Goal: Task Accomplishment & Management: Manage account settings

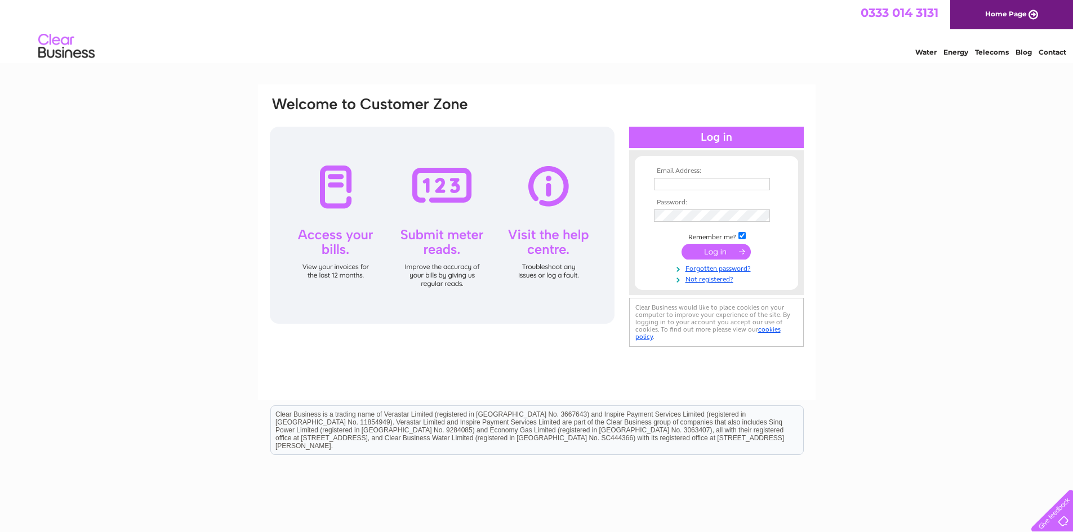
type input "[EMAIL_ADDRESS][DOMAIN_NAME]"
click at [721, 252] on input "submit" at bounding box center [716, 252] width 69 height 16
click at [713, 255] on input "submit" at bounding box center [716, 252] width 69 height 16
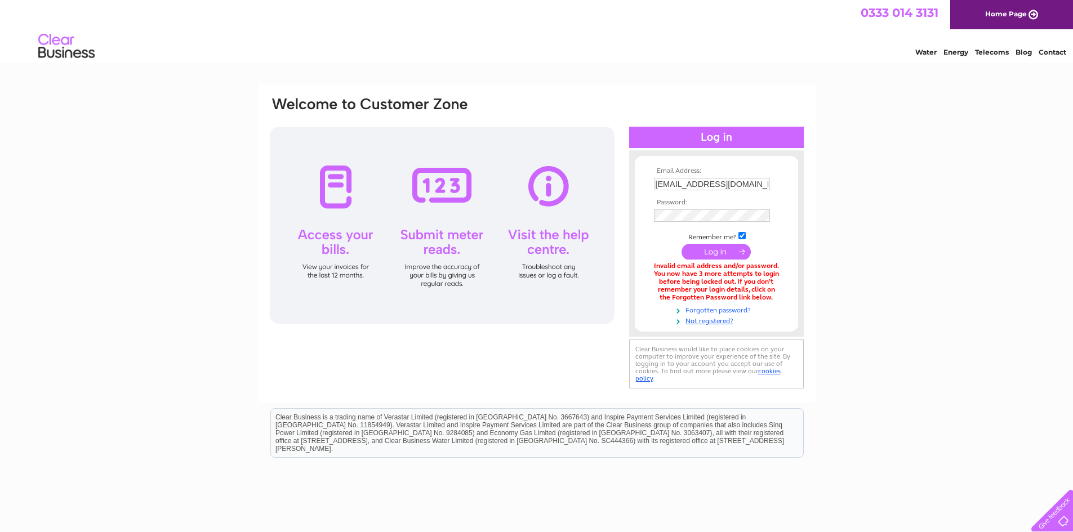
click at [721, 310] on link "Forgotten password?" at bounding box center [718, 309] width 128 height 11
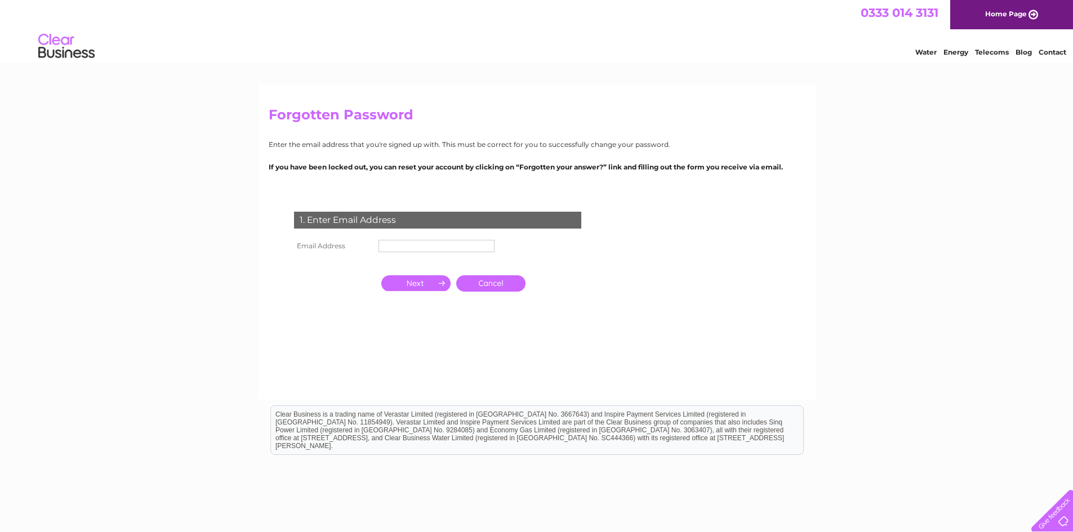
click at [471, 243] on input "text" at bounding box center [437, 246] width 116 height 12
type input "lm@thergigroup.com"
click at [413, 282] on input "button" at bounding box center [415, 284] width 69 height 16
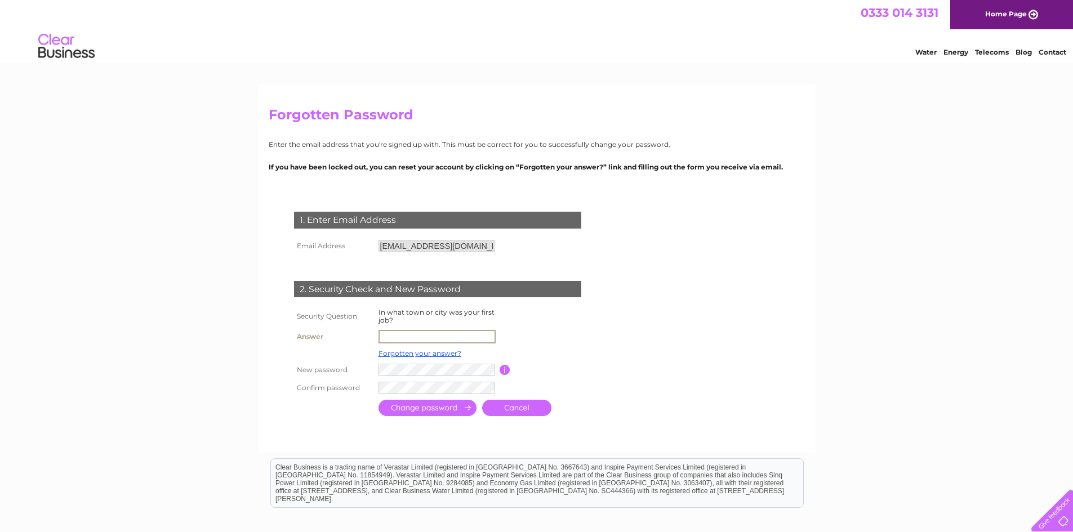
click at [421, 337] on input "text" at bounding box center [437, 337] width 117 height 14
type input "Glasgow"
click at [387, 407] on input "submit" at bounding box center [428, 407] width 98 height 16
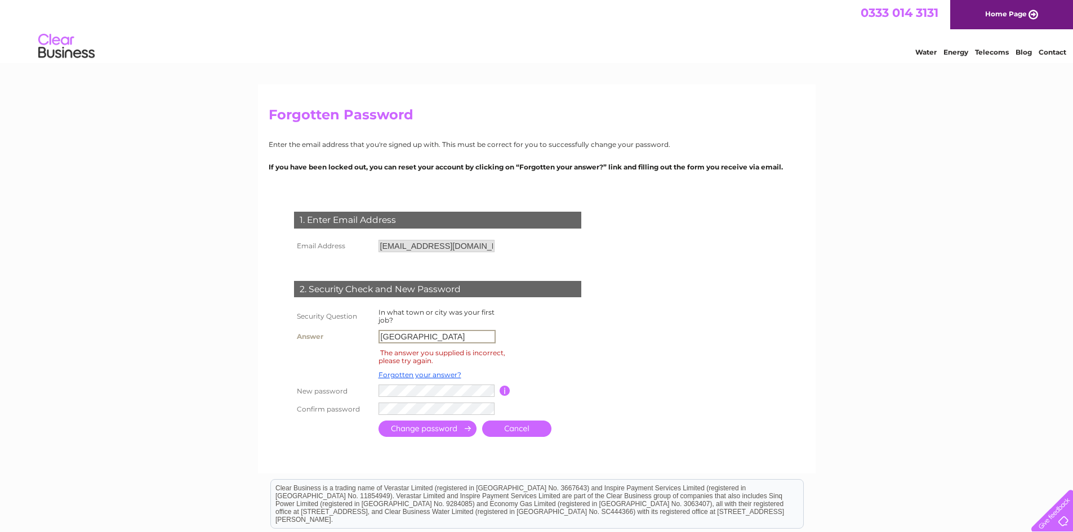
drag, startPoint x: 431, startPoint y: 334, endPoint x: 288, endPoint y: 334, distance: 142.5
click at [288, 334] on div "1. Enter Email Address Email Address lm@thergigroup.com Cancel" at bounding box center [440, 321] width 343 height 240
type input "Lanark"
click at [398, 429] on input "submit" at bounding box center [428, 429] width 98 height 16
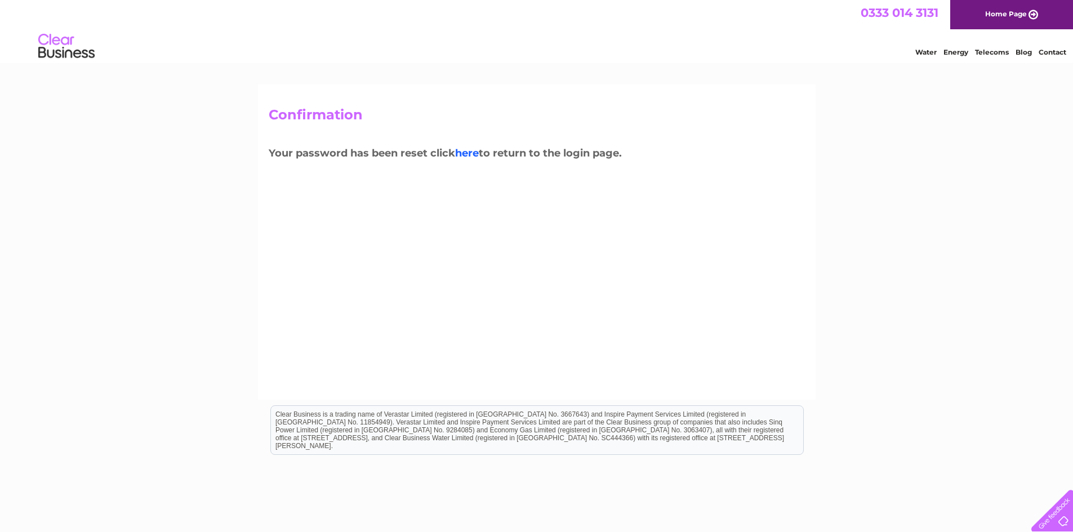
click at [470, 150] on link "here" at bounding box center [467, 153] width 24 height 12
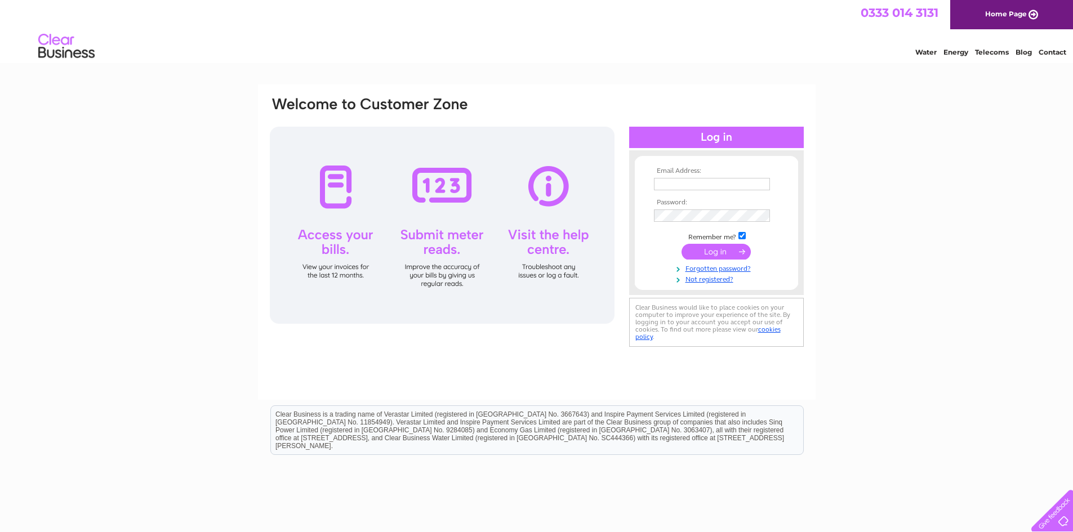
type input "[EMAIL_ADDRESS][DOMAIN_NAME]"
click at [712, 252] on input "submit" at bounding box center [716, 252] width 69 height 16
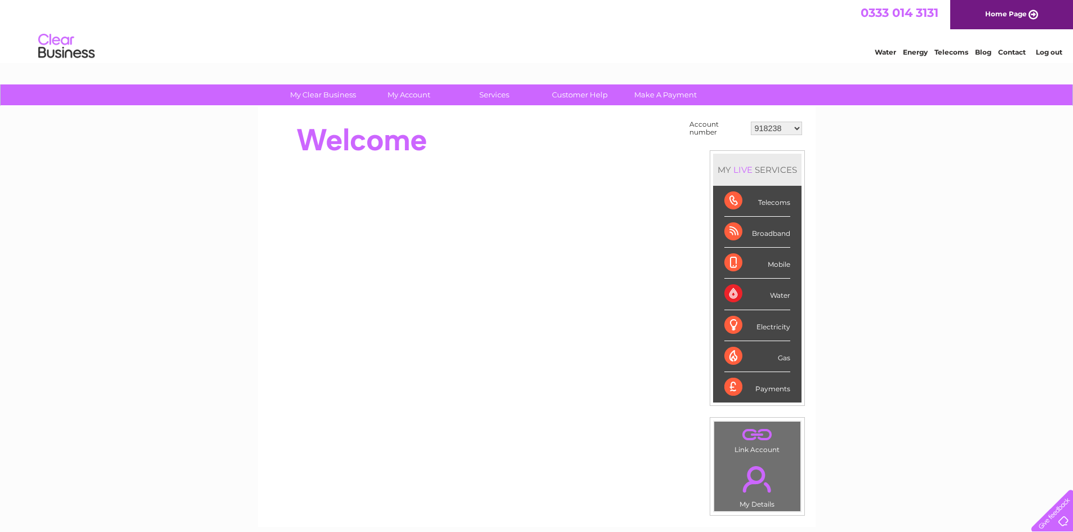
click at [800, 127] on select "918238 978341 30288118 30312397" at bounding box center [776, 129] width 51 height 14
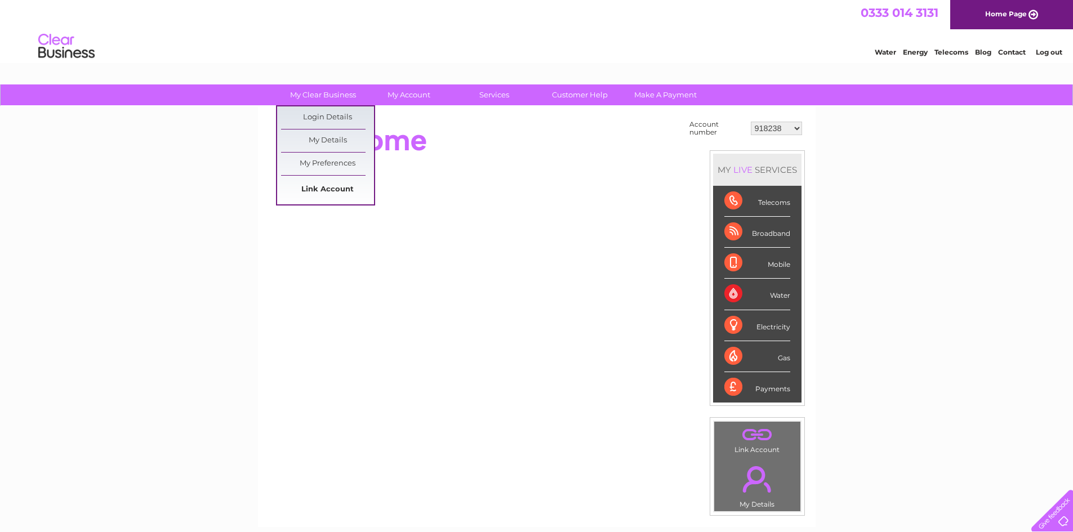
click at [323, 185] on link "Link Account" at bounding box center [327, 190] width 93 height 23
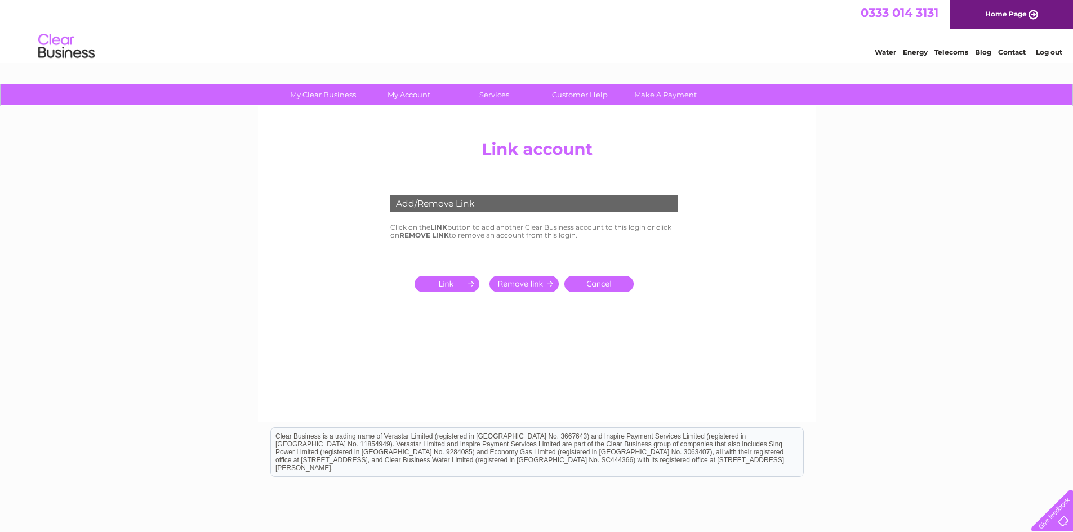
click at [451, 282] on input "submit" at bounding box center [449, 284] width 69 height 16
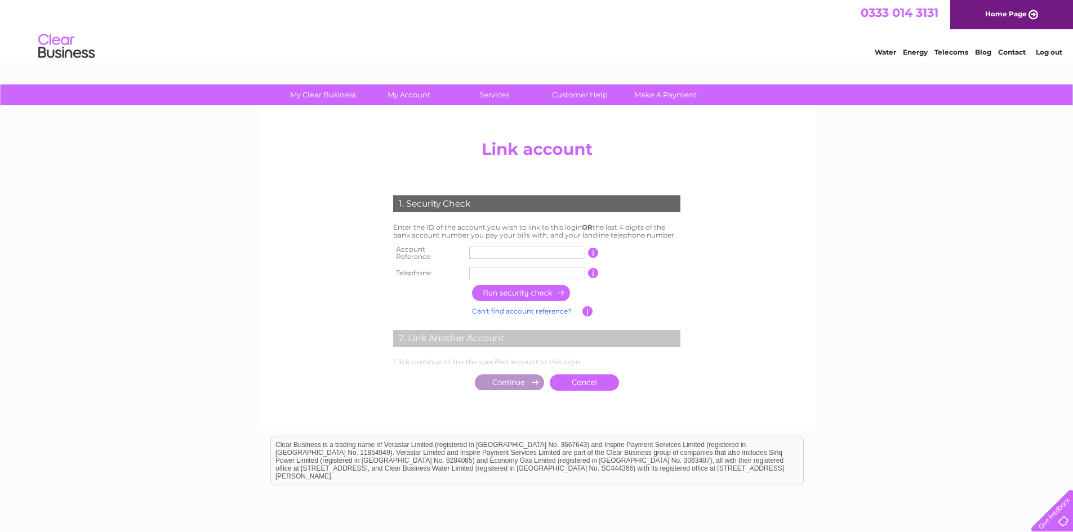
click at [488, 248] on input "text" at bounding box center [527, 253] width 116 height 12
type input "430405"
click at [497, 267] on input "text" at bounding box center [527, 273] width 116 height 12
click at [531, 288] on input "button" at bounding box center [521, 293] width 99 height 16
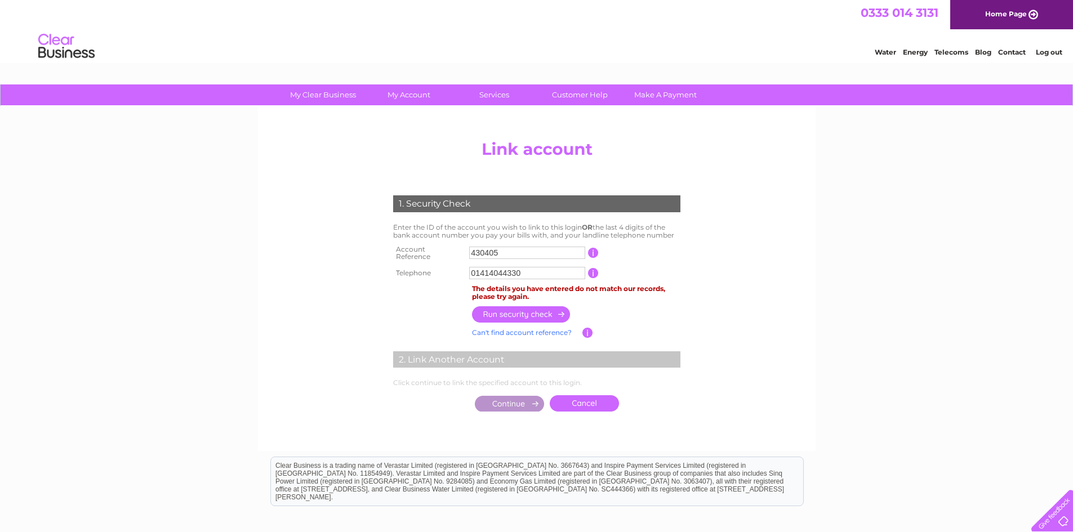
click at [530, 267] on input "01414044330" at bounding box center [527, 273] width 116 height 12
type input "07715907258"
click at [532, 306] on input "button" at bounding box center [521, 314] width 99 height 16
drag, startPoint x: 541, startPoint y: 266, endPoint x: 398, endPoint y: 265, distance: 143.7
click at [398, 265] on tr "Telephone 07715907258 1 of the landline telephone numbers you have given us" at bounding box center [536, 273] width 293 height 18
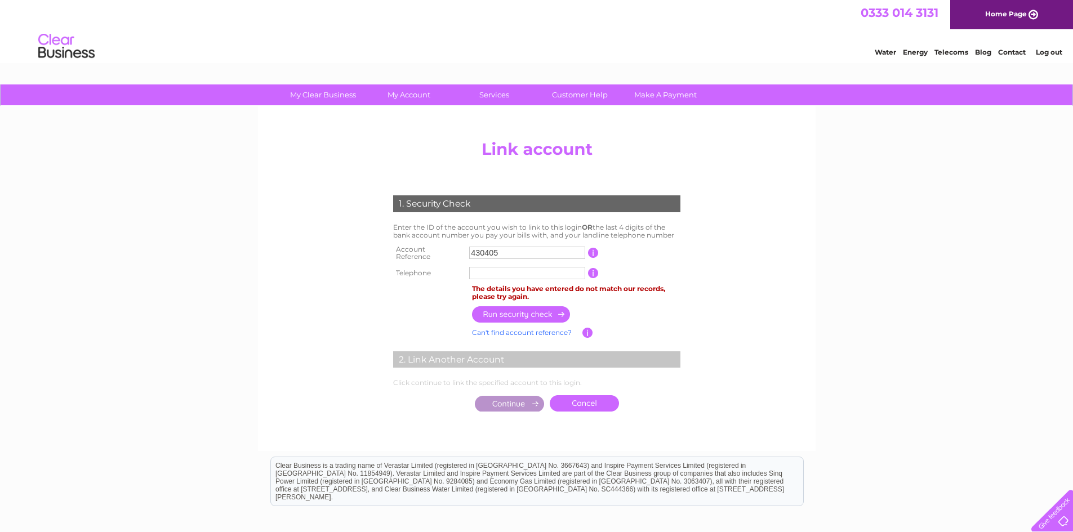
click at [590, 268] on input "button" at bounding box center [593, 273] width 11 height 10
click at [594, 272] on input "button" at bounding box center [593, 273] width 11 height 10
click at [558, 272] on input "text" at bounding box center [527, 273] width 116 height 12
type input "01414270291"
click at [513, 308] on input "button" at bounding box center [521, 314] width 99 height 16
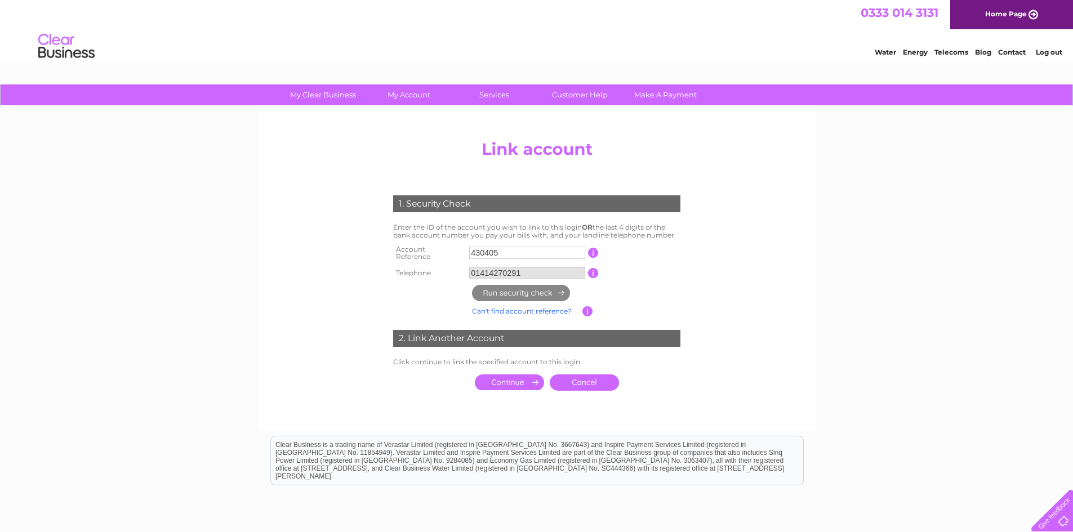
click at [517, 378] on input "submit" at bounding box center [509, 383] width 69 height 16
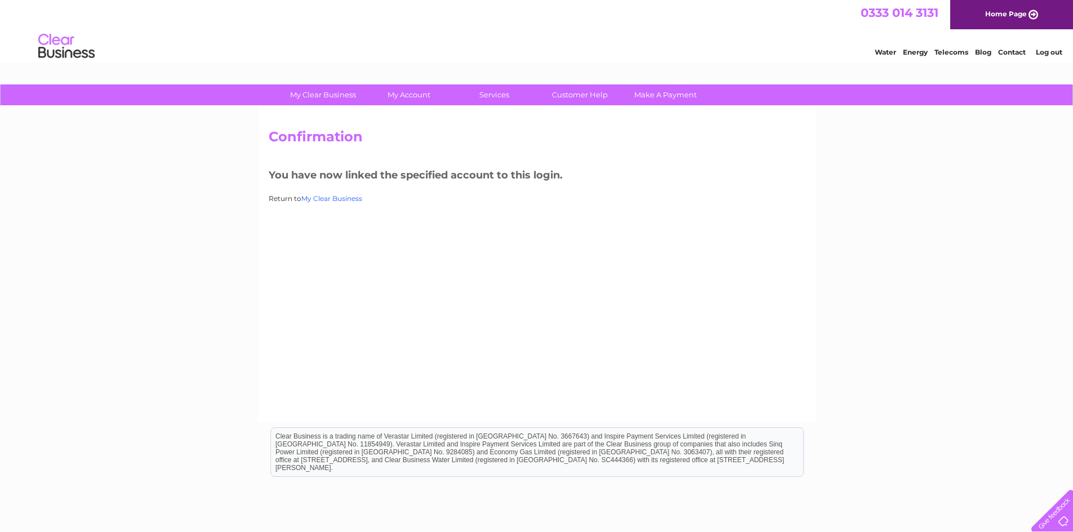
click at [331, 197] on link "My Clear Business" at bounding box center [331, 198] width 61 height 8
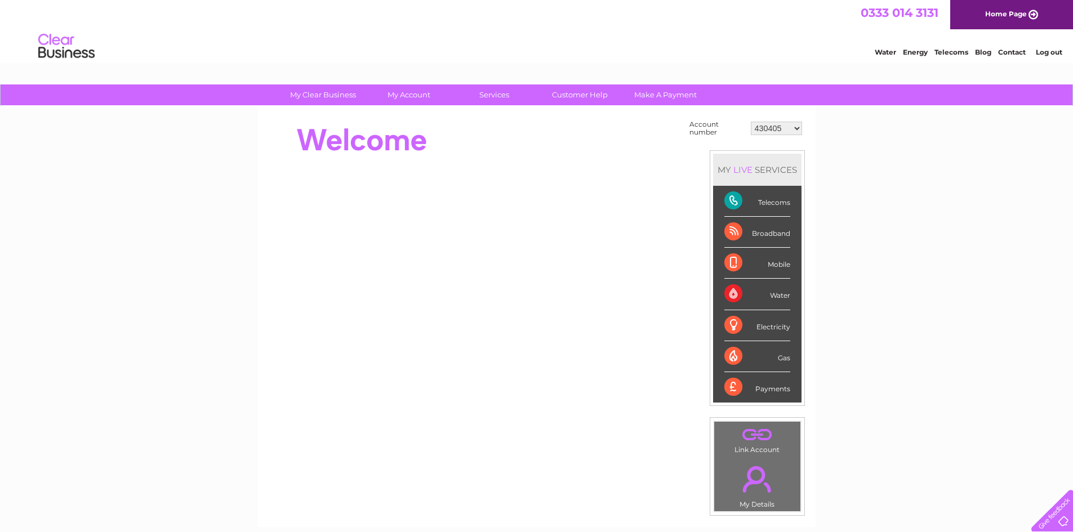
click at [794, 130] on select "430405 918238 978341 30288118 30312397" at bounding box center [776, 129] width 51 height 14
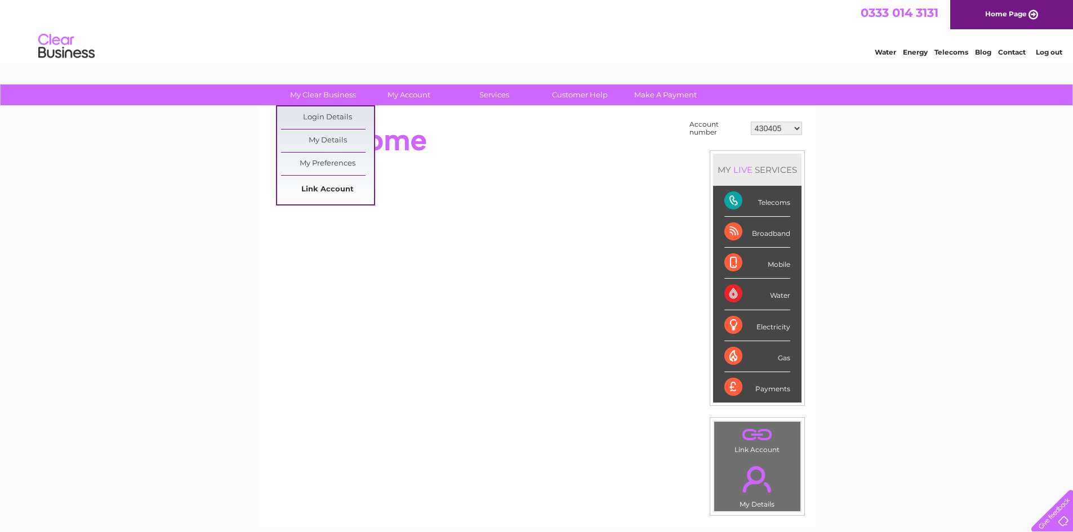
click at [323, 193] on link "Link Account" at bounding box center [327, 190] width 93 height 23
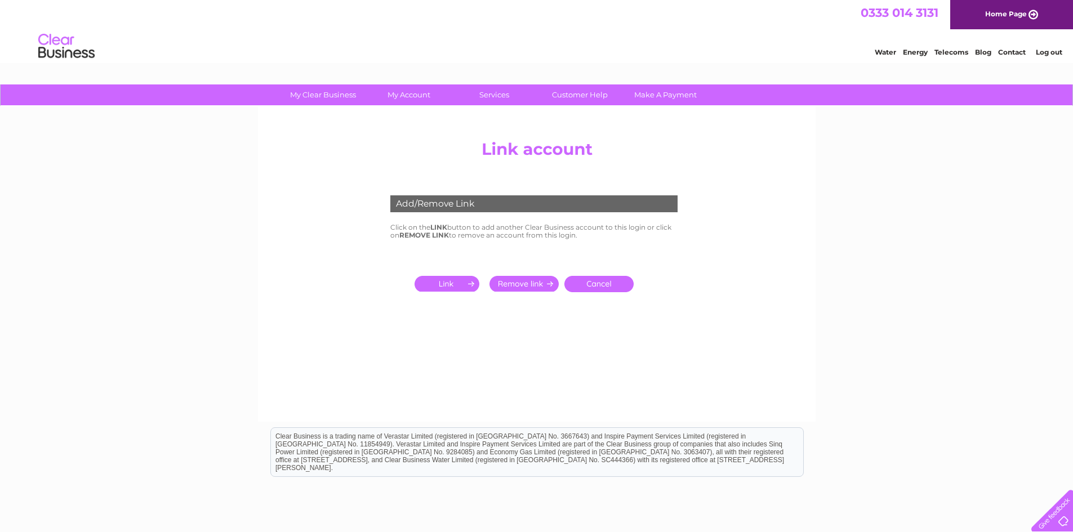
click at [453, 285] on input "submit" at bounding box center [449, 284] width 69 height 16
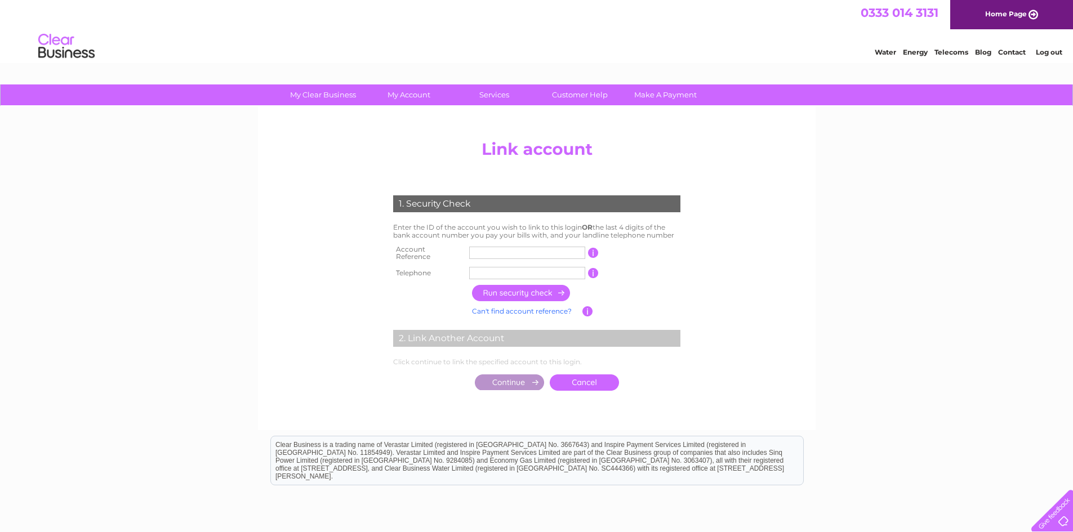
click at [485, 252] on input "text" at bounding box center [527, 253] width 116 height 12
type input "933799"
click at [515, 267] on input "text" at bounding box center [527, 273] width 116 height 12
type input "01414270291"
click at [520, 287] on input "button" at bounding box center [521, 293] width 99 height 16
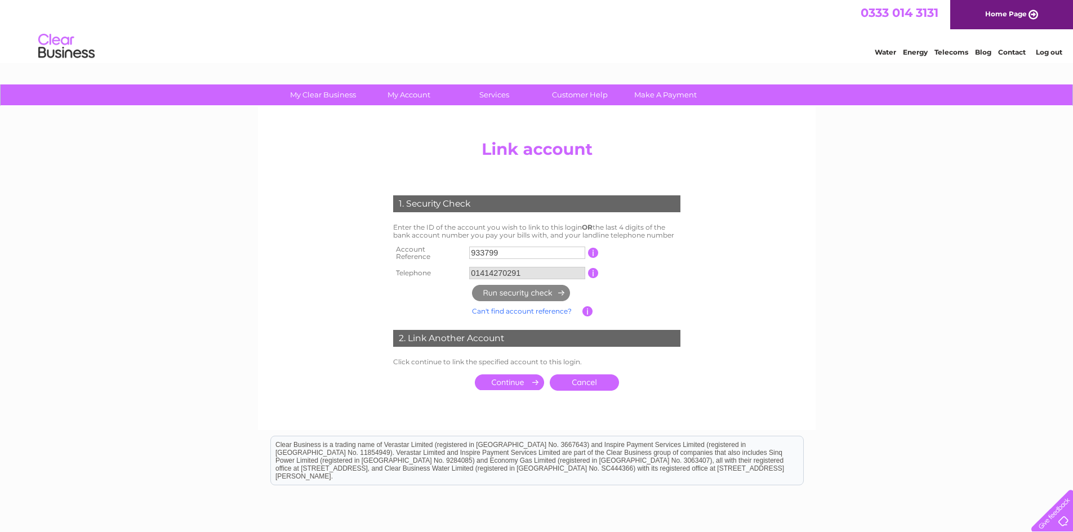
click at [509, 377] on input "submit" at bounding box center [509, 383] width 69 height 16
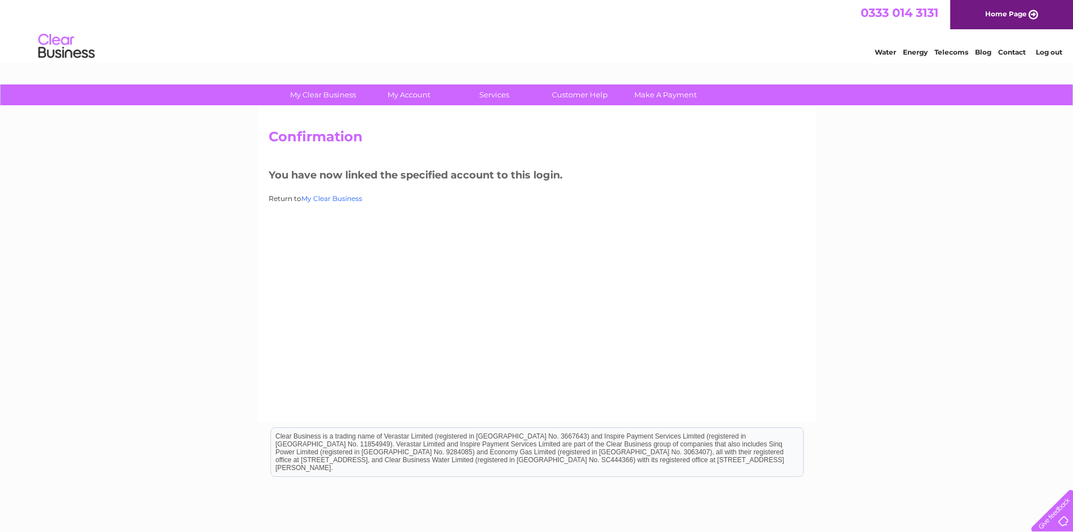
click at [323, 200] on link "My Clear Business" at bounding box center [331, 198] width 61 height 8
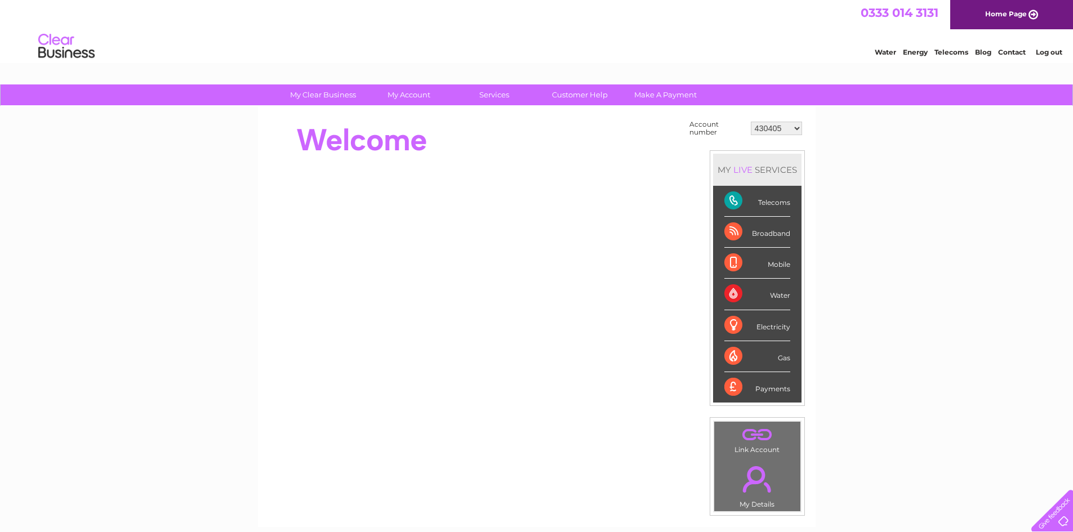
click at [791, 131] on select "430405 918238 933799 978341 30288118 30312397" at bounding box center [776, 129] width 51 height 14
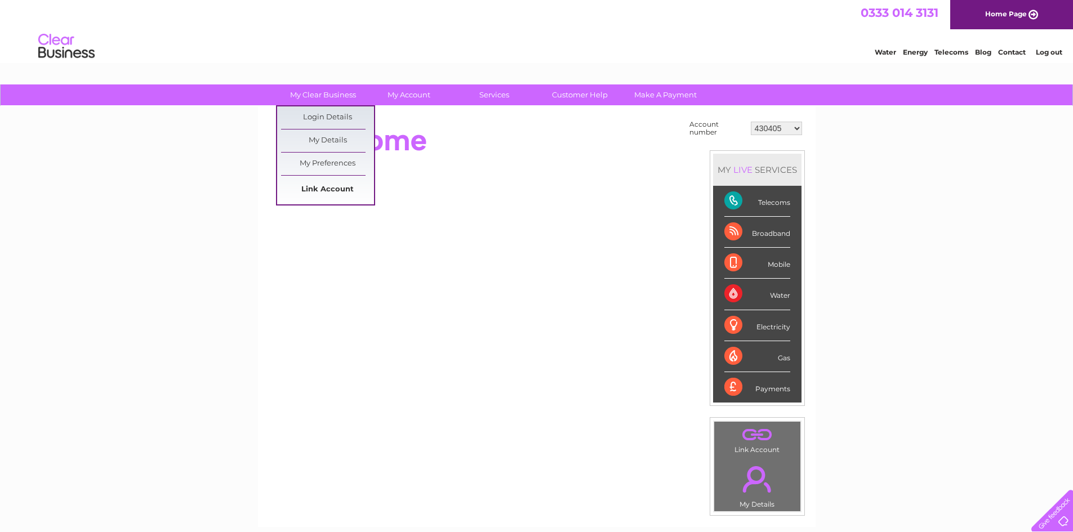
click at [315, 190] on link "Link Account" at bounding box center [327, 190] width 93 height 23
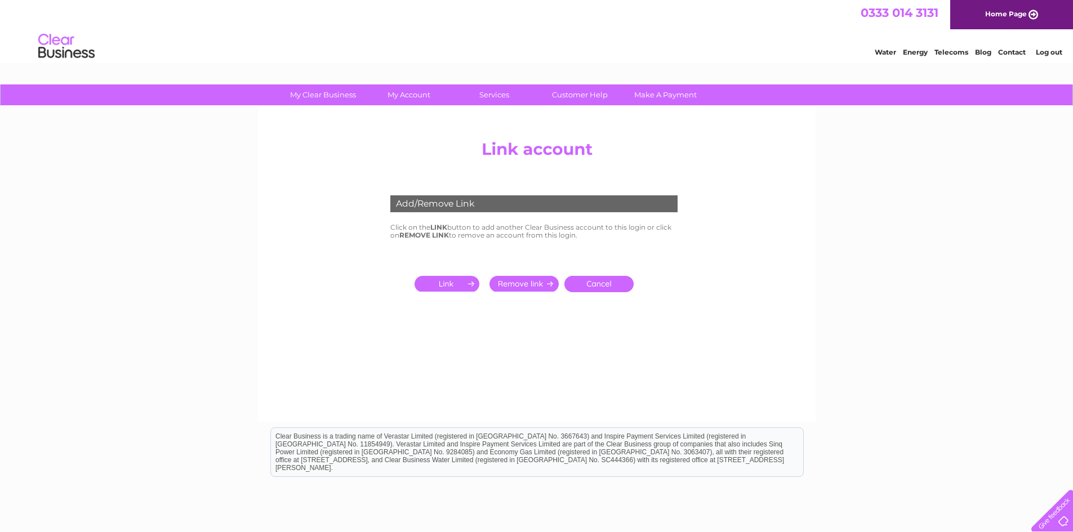
click at [447, 273] on td at bounding box center [438, 284] width 96 height 22
click at [451, 285] on input "submit" at bounding box center [449, 284] width 69 height 16
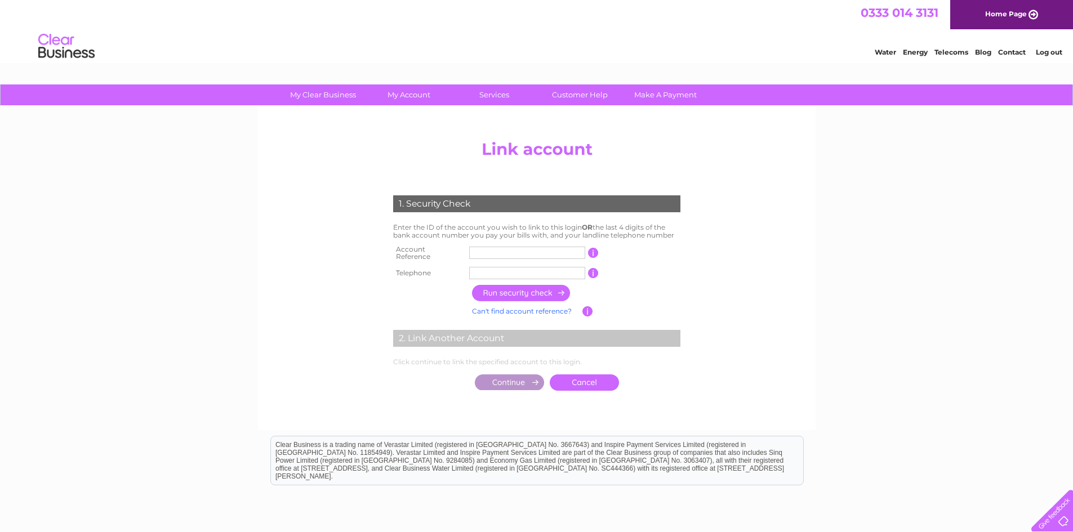
click at [491, 251] on input "text" at bounding box center [527, 253] width 116 height 12
type input "30317260"
click at [493, 269] on input "text" at bounding box center [527, 273] width 116 height 12
click at [535, 288] on input "button" at bounding box center [521, 293] width 99 height 16
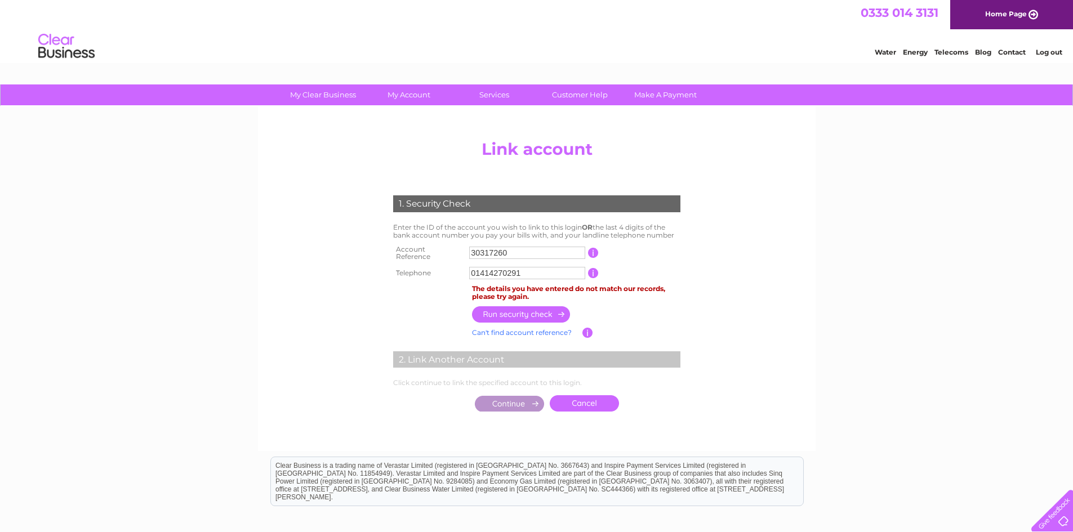
drag, startPoint x: 526, startPoint y: 266, endPoint x: 375, endPoint y: 263, distance: 150.5
click at [375, 263] on div "1. Security Check Enter the ID of the account you wish to link to this login OR…" at bounding box center [537, 300] width 340 height 233
type input "01414044330"
click at [491, 313] on input "button" at bounding box center [521, 314] width 99 height 16
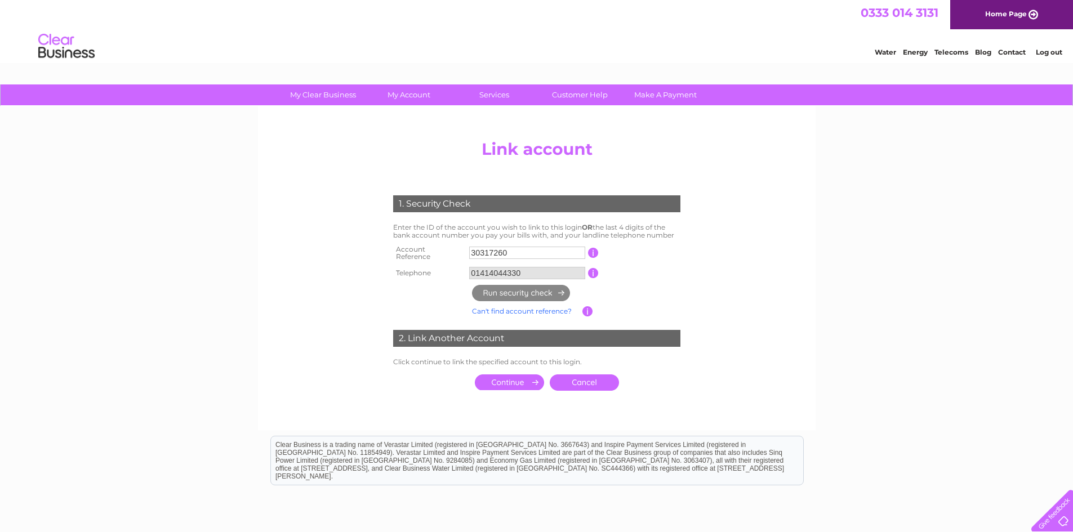
click at [504, 377] on input "submit" at bounding box center [509, 383] width 69 height 16
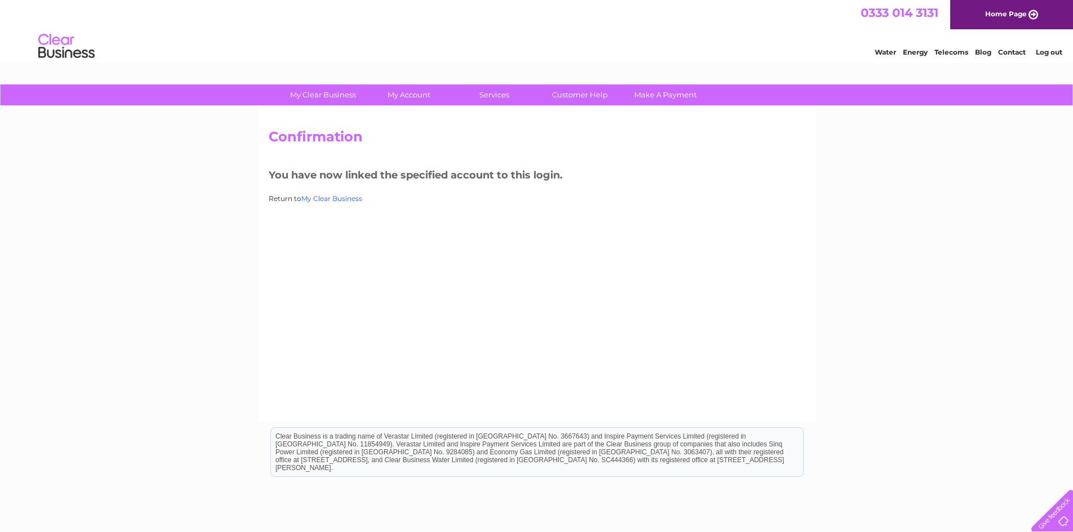
click at [321, 201] on link "My Clear Business" at bounding box center [331, 198] width 61 height 8
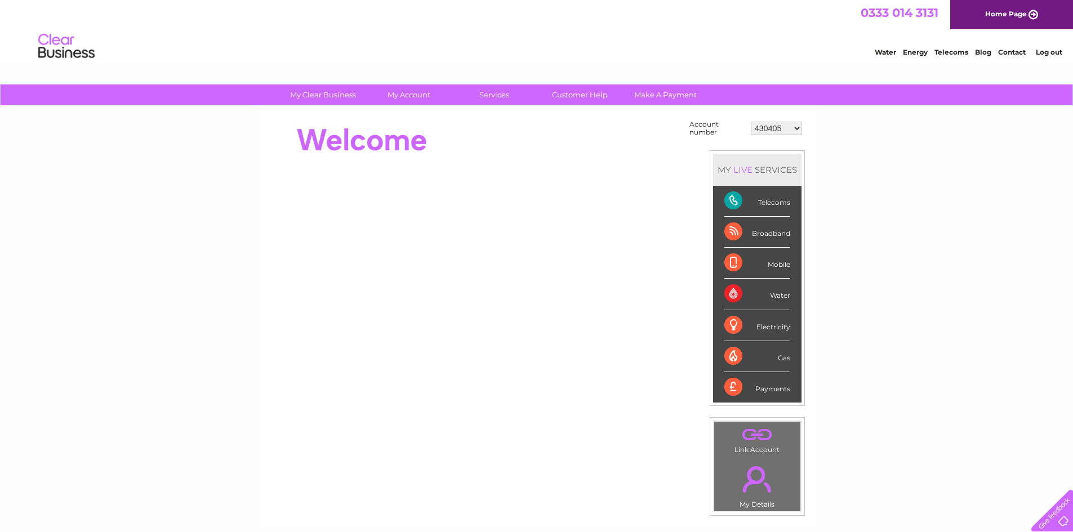
click at [794, 130] on select "430405 918238 933799 978341 30288118 30312397 30317260" at bounding box center [776, 129] width 51 height 14
